Goal: Find specific page/section: Find specific page/section

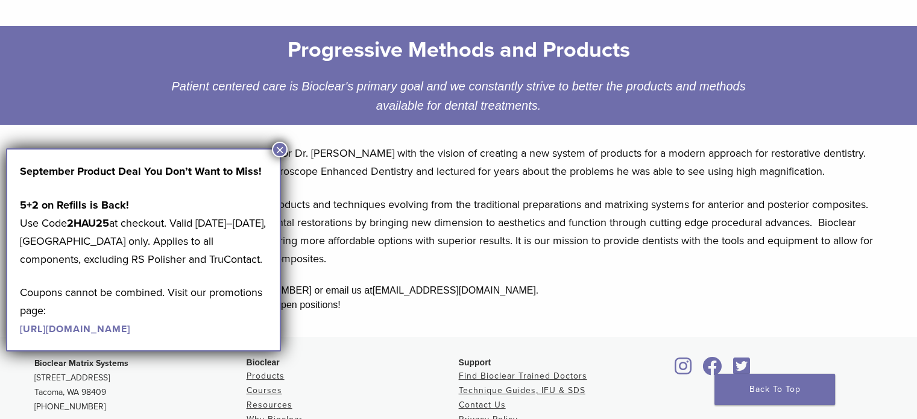
scroll to position [169, 0]
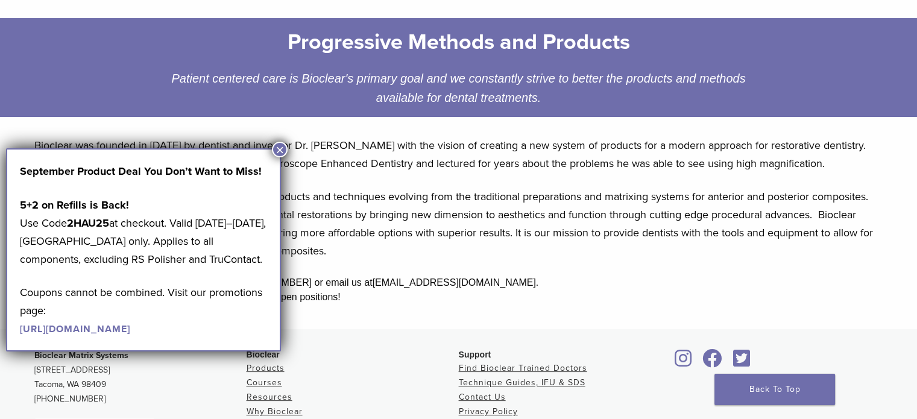
click at [278, 152] on button "×" at bounding box center [280, 150] width 16 height 16
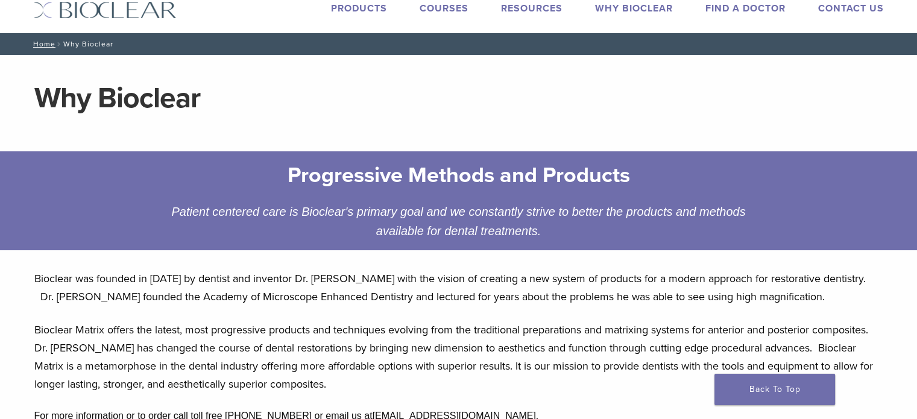
scroll to position [0, 0]
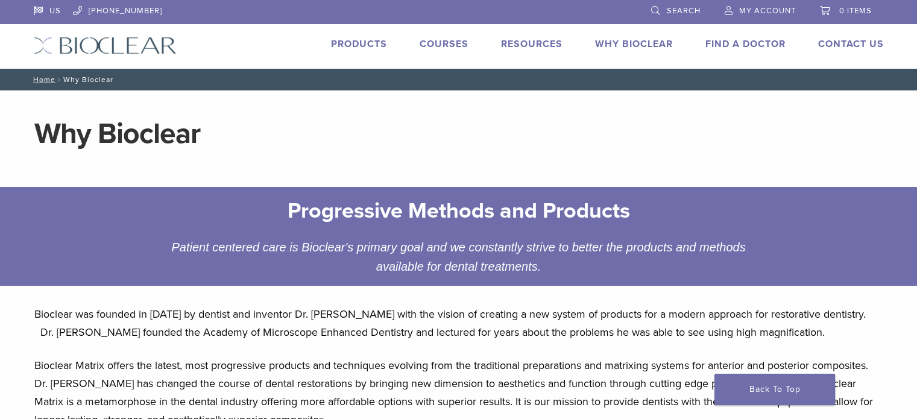
click at [725, 48] on link "Find A Doctor" at bounding box center [746, 44] width 80 height 12
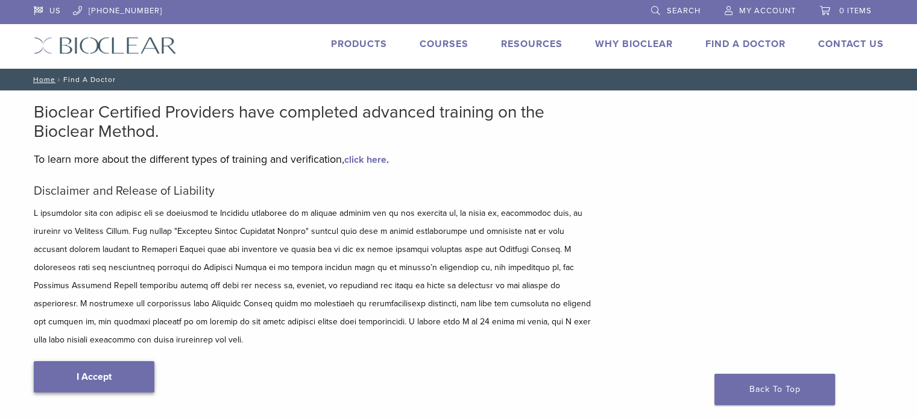
click at [58, 363] on link "I Accept" at bounding box center [94, 376] width 121 height 31
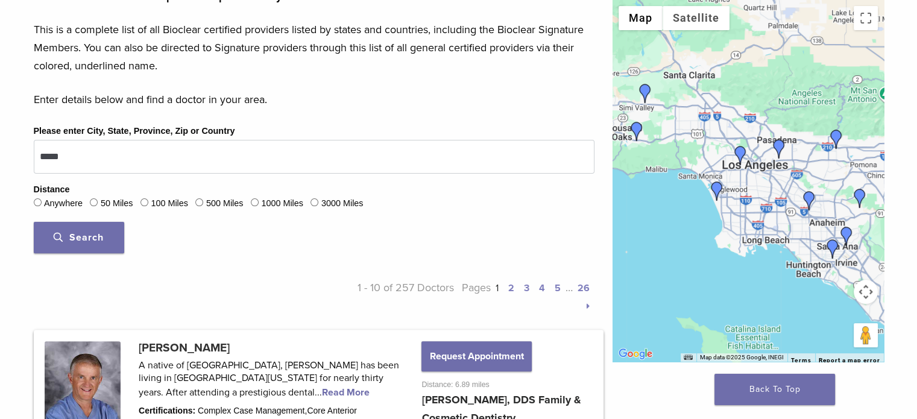
scroll to position [384, 0]
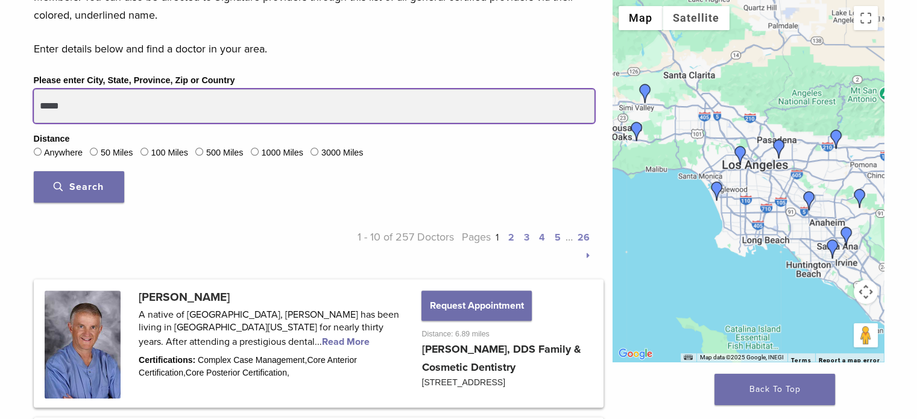
drag, startPoint x: 92, startPoint y: 152, endPoint x: 0, endPoint y: 138, distance: 92.7
click at [25, 143] on div "Please enter City, State, Province, Zip or Country ***** Distance Anywhere 50 M…" at bounding box center [314, 142] width 579 height 139
type input "**********"
click at [34, 171] on button "Search" at bounding box center [79, 186] width 90 height 31
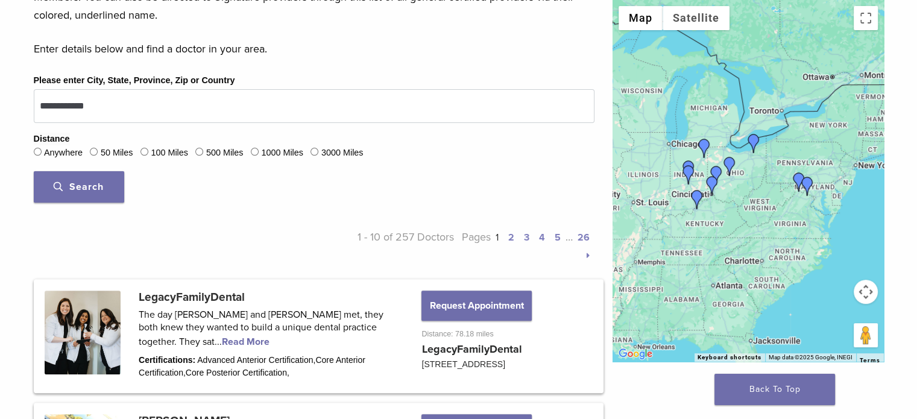
click at [77, 193] on span "Search" at bounding box center [79, 187] width 50 height 12
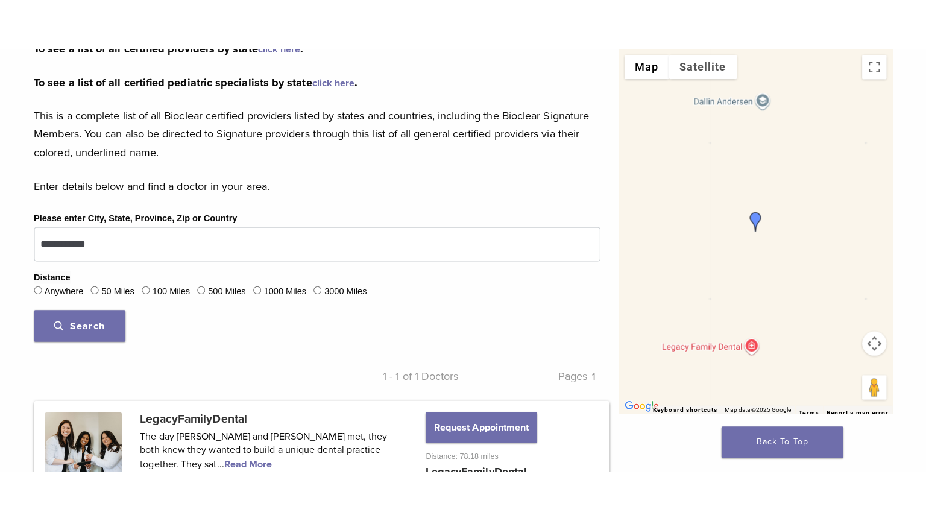
scroll to position [271, 0]
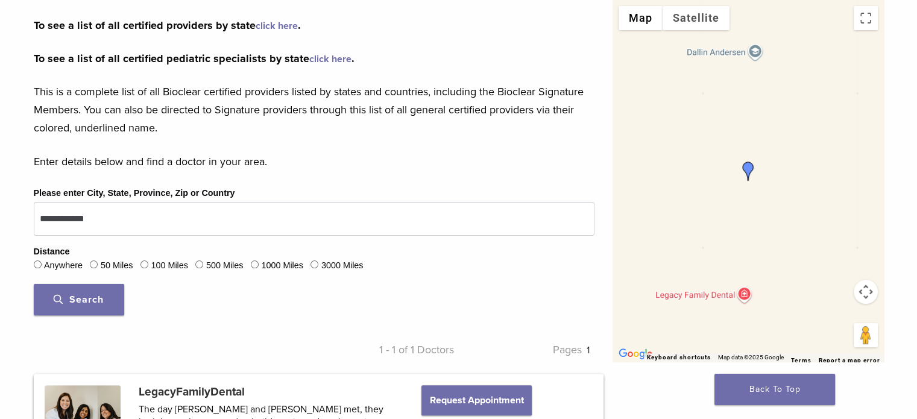
click at [767, 206] on div at bounding box center [748, 181] width 271 height 362
click at [80, 306] on span "Search" at bounding box center [79, 300] width 50 height 12
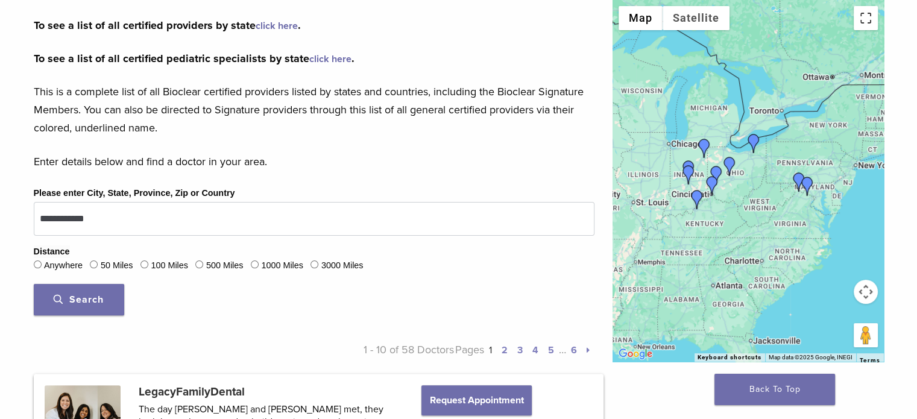
click at [878, 22] on button "Toggle fullscreen view" at bounding box center [866, 18] width 24 height 24
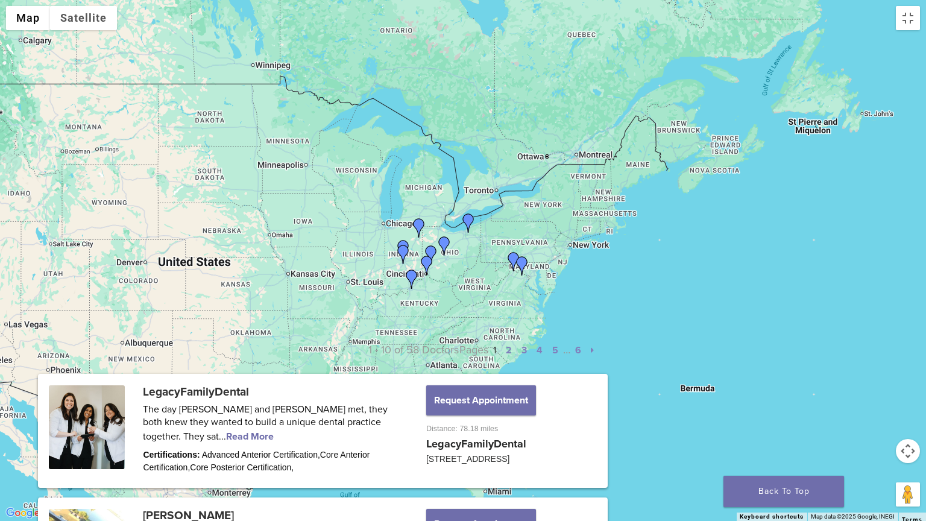
click at [427, 297] on div at bounding box center [463, 260] width 926 height 521
click at [908, 419] on button "Map camera controls" at bounding box center [908, 451] width 24 height 24
click at [877, 419] on button "Zoom in" at bounding box center [878, 421] width 24 height 24
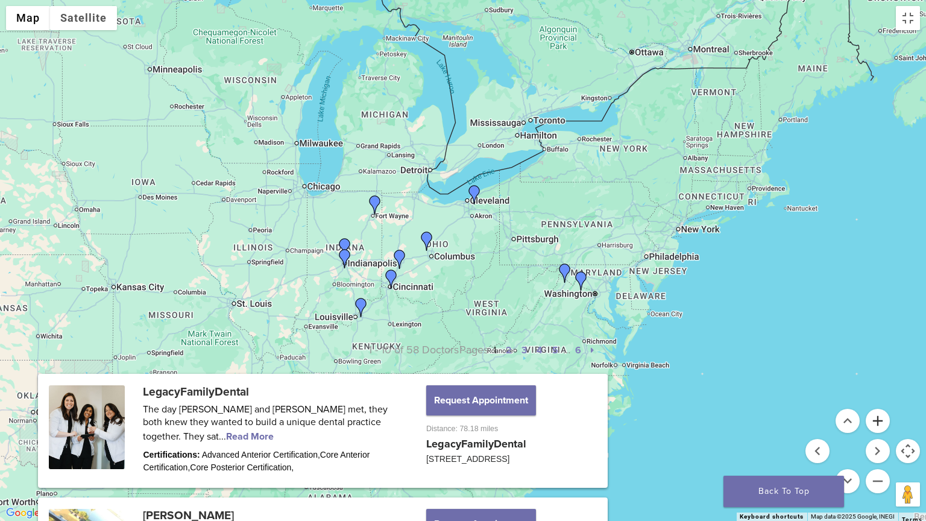
click at [877, 419] on button "Zoom in" at bounding box center [878, 421] width 24 height 24
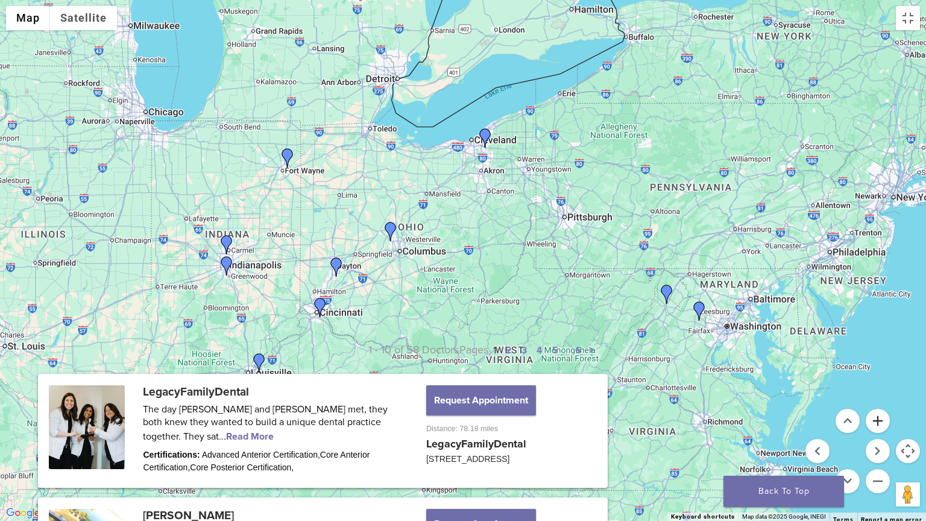
click at [877, 419] on button "Zoom in" at bounding box center [878, 421] width 24 height 24
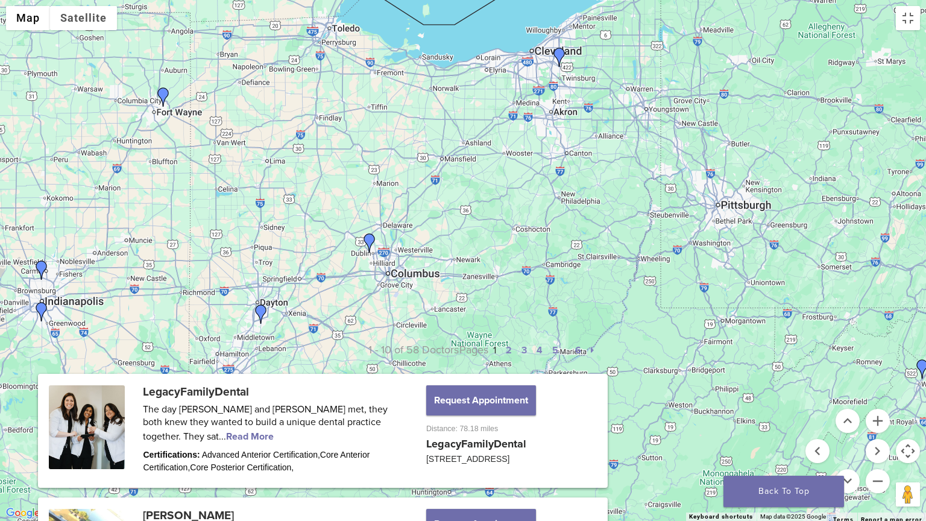
drag, startPoint x: 308, startPoint y: 312, endPoint x: 359, endPoint y: 345, distance: 61.2
click at [359, 345] on div at bounding box center [463, 260] width 926 height 521
click at [226, 393] on img "Dr. Angela Arlinghaus" at bounding box center [228, 395] width 19 height 19
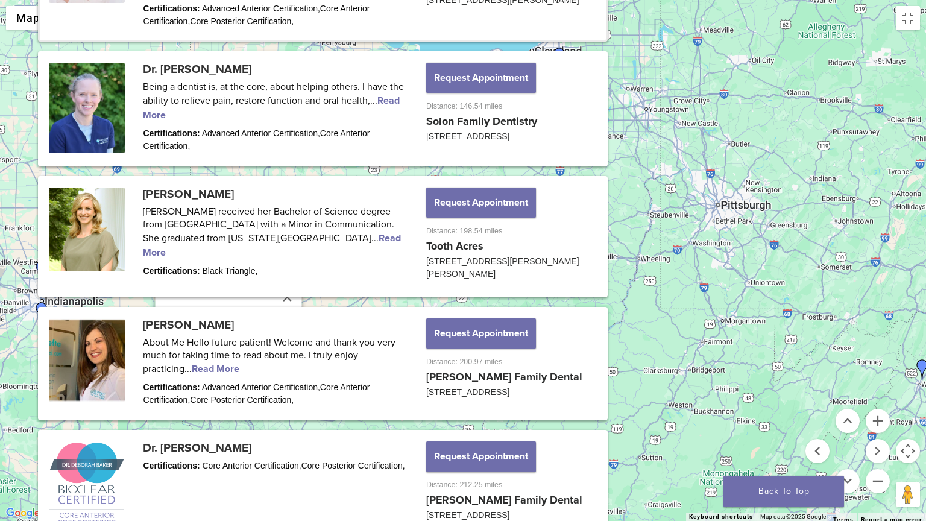
scroll to position [1035, 0]
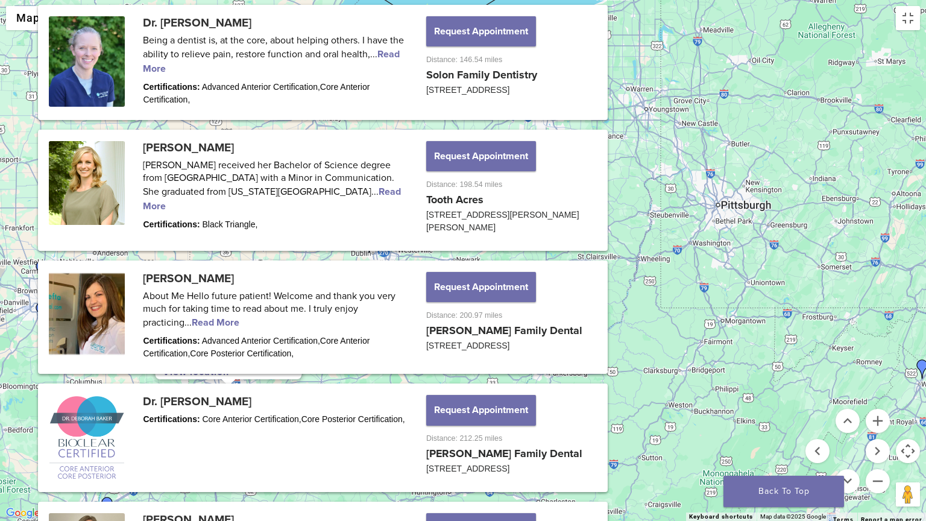
click at [367, 239] on img "LegacyFamilyDental" at bounding box center [369, 242] width 19 height 19
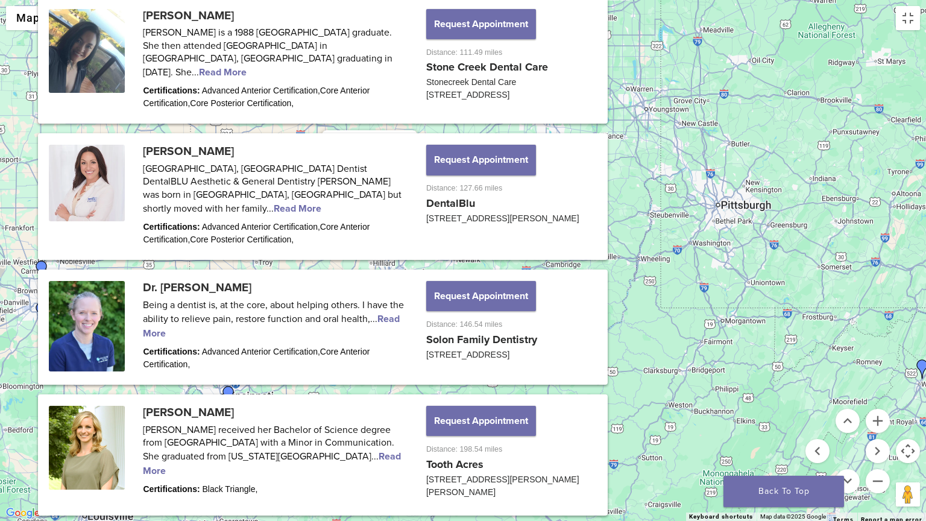
scroll to position [725, 0]
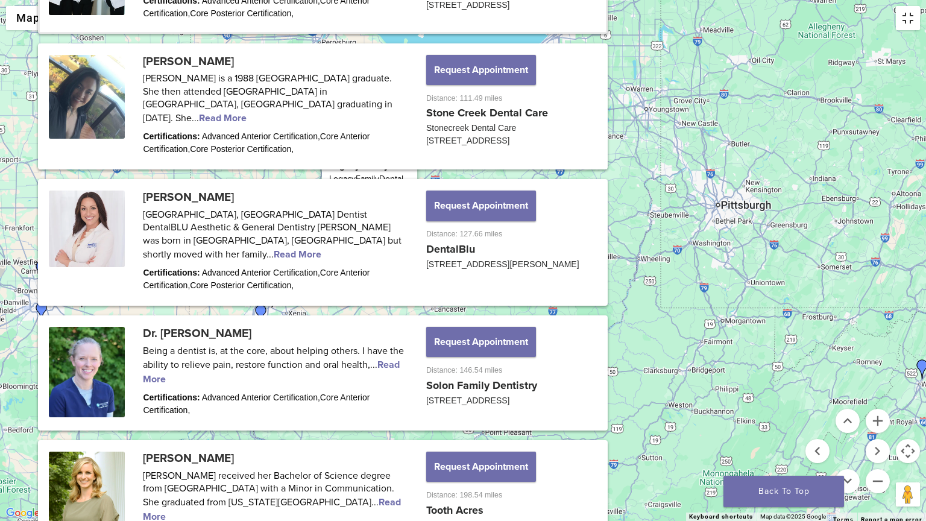
click at [907, 14] on button "Toggle fullscreen view" at bounding box center [908, 18] width 24 height 24
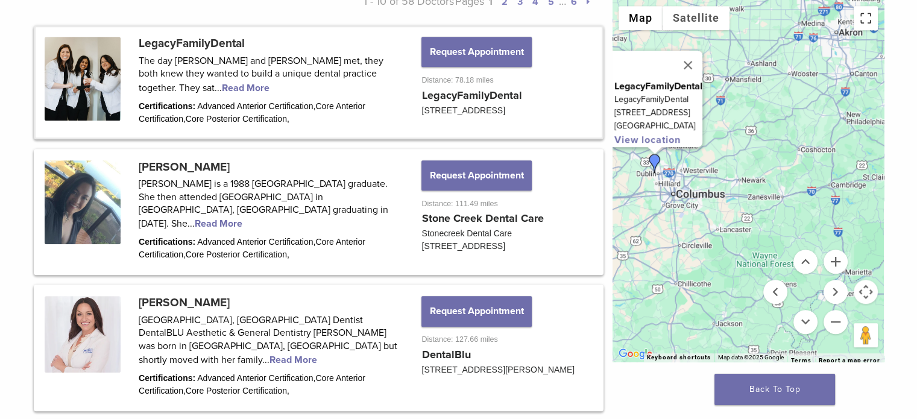
scroll to position [637, 0]
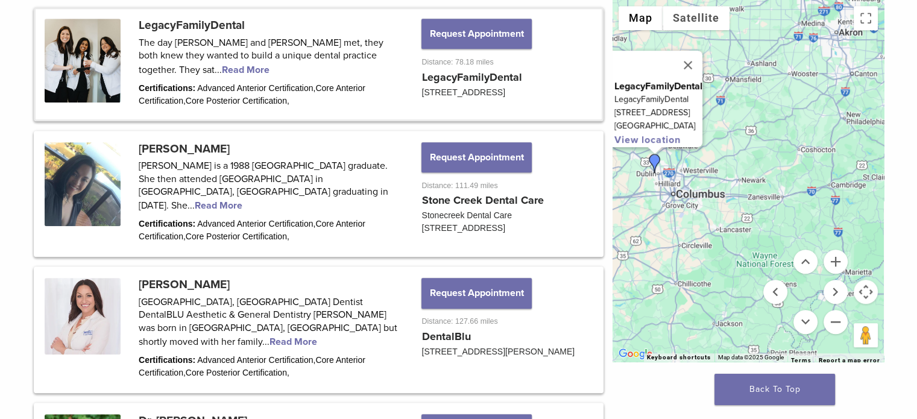
click at [193, 110] on link at bounding box center [319, 64] width 566 height 110
